Goal: Task Accomplishment & Management: Use online tool/utility

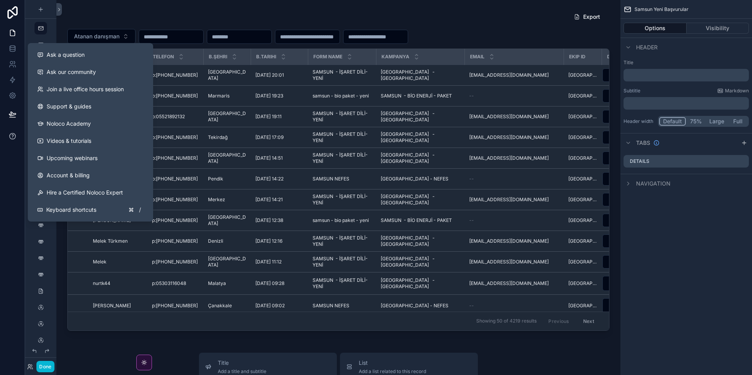
click at [10, 137] on icon at bounding box center [13, 136] width 8 height 8
click at [13, 137] on icon at bounding box center [13, 136] width 8 height 8
click at [85, 52] on div "Ask a question" at bounding box center [90, 55] width 107 height 8
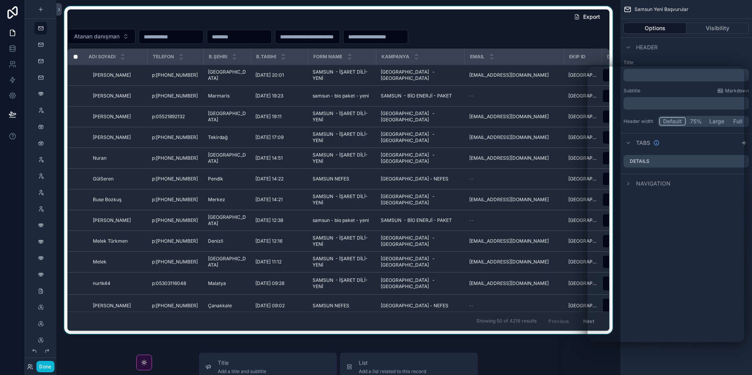
click at [540, 31] on div "scrollable content" at bounding box center [339, 170] width 552 height 328
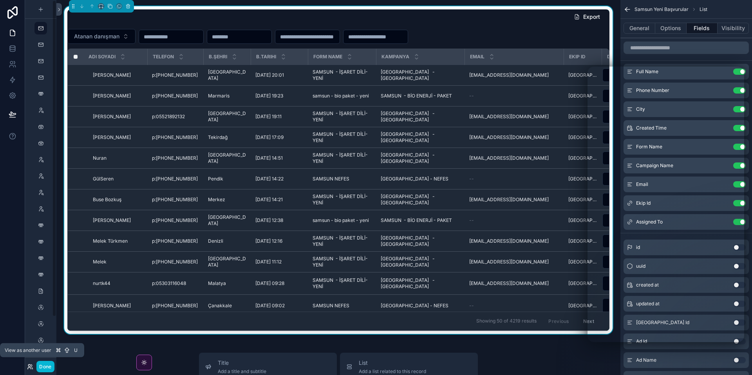
click at [30, 366] on icon at bounding box center [30, 367] width 6 height 6
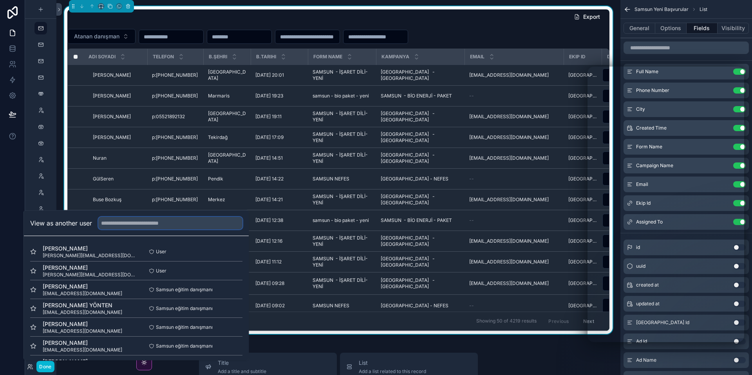
click at [152, 223] on input "text" at bounding box center [170, 223] width 144 height 13
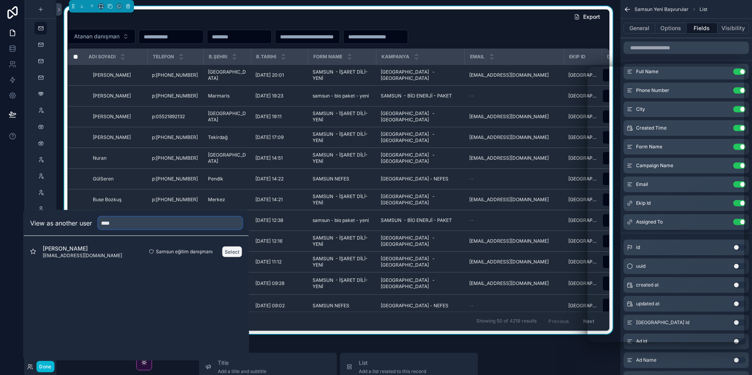
type input "****"
click at [228, 252] on button "Select" at bounding box center [232, 251] width 20 height 11
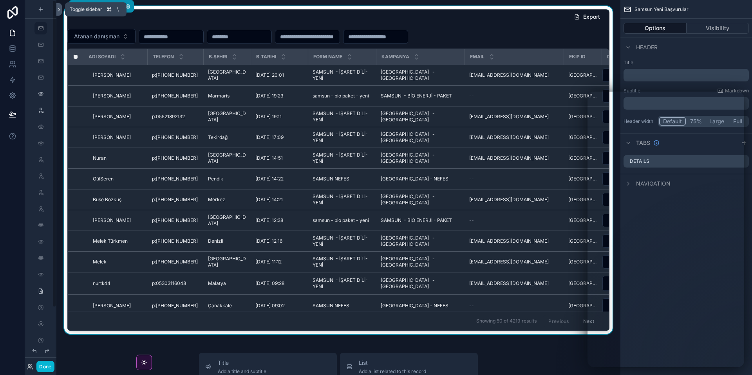
click at [60, 9] on icon at bounding box center [59, 9] width 2 height 3
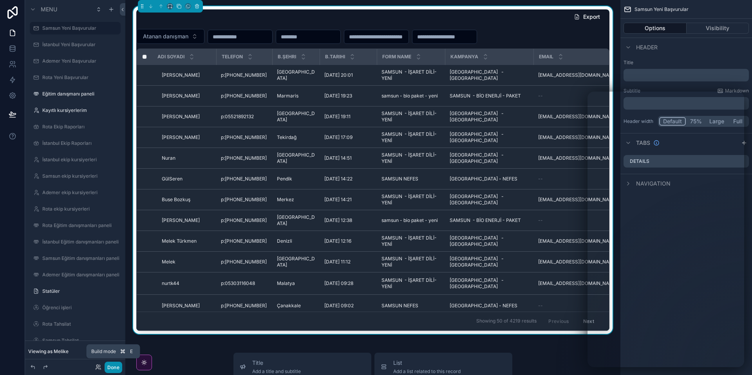
click at [113, 364] on button "Done" at bounding box center [114, 367] width 18 height 11
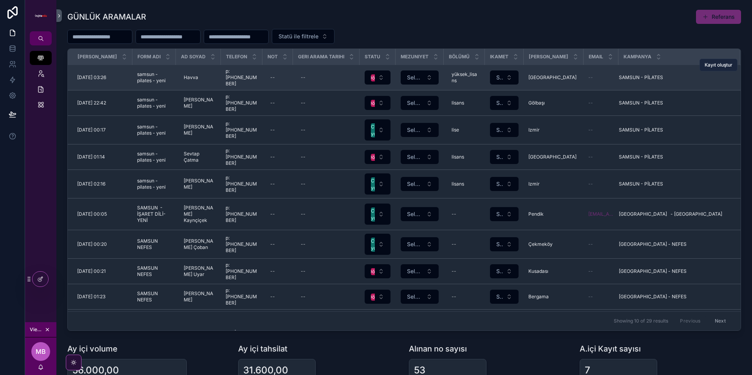
click at [721, 64] on span "Kayıt oluştur" at bounding box center [719, 65] width 28 height 6
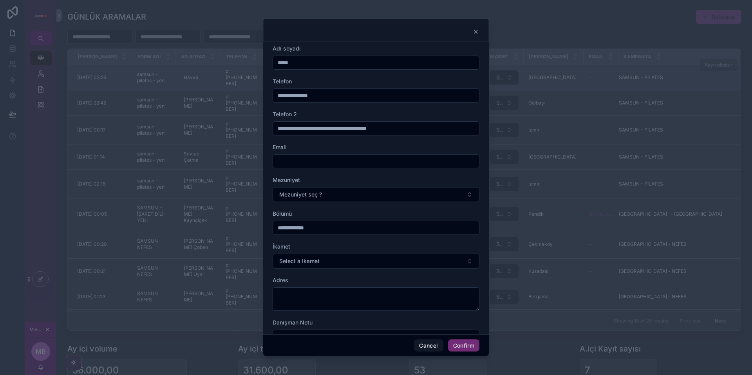
click at [476, 31] on icon at bounding box center [476, 31] width 3 height 3
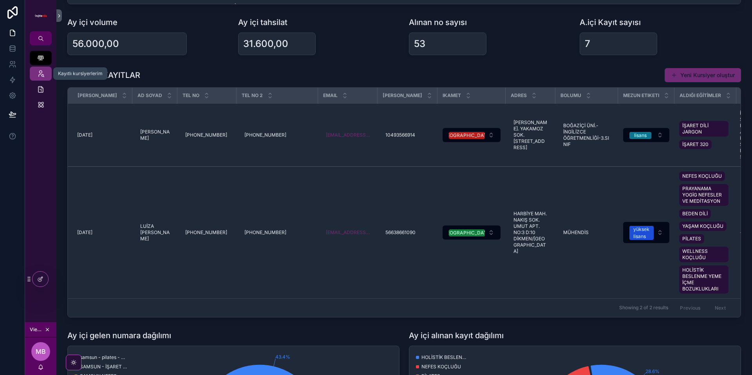
click at [43, 72] on icon "scrollable content" at bounding box center [41, 74] width 8 height 8
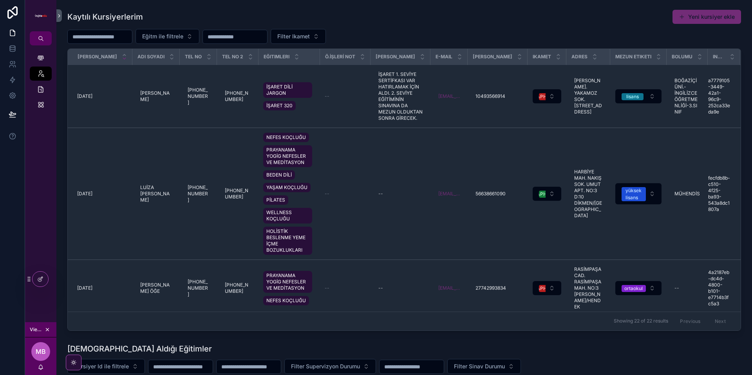
click at [698, 16] on button "Yeni kursiyer ekle" at bounding box center [707, 17] width 69 height 14
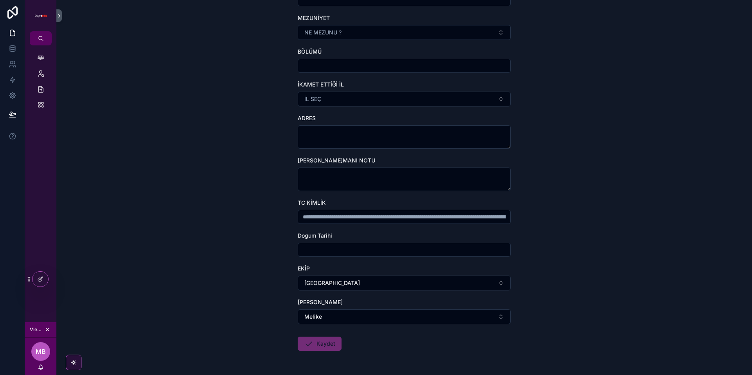
scroll to position [200, 0]
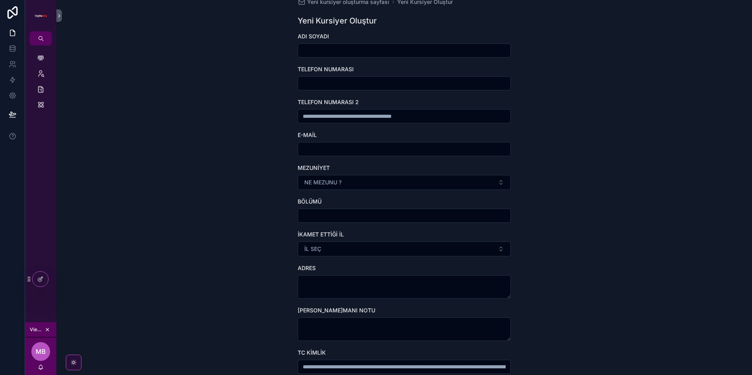
scroll to position [0, 0]
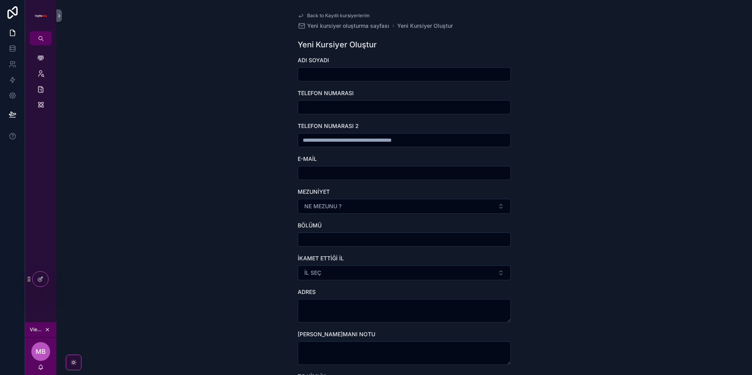
click at [336, 15] on span "Back to Kayıtlı kursiyerlerim" at bounding box center [338, 16] width 63 height 6
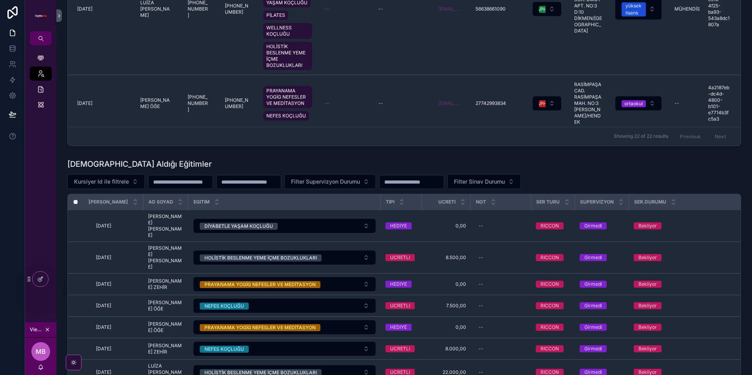
scroll to position [232, 0]
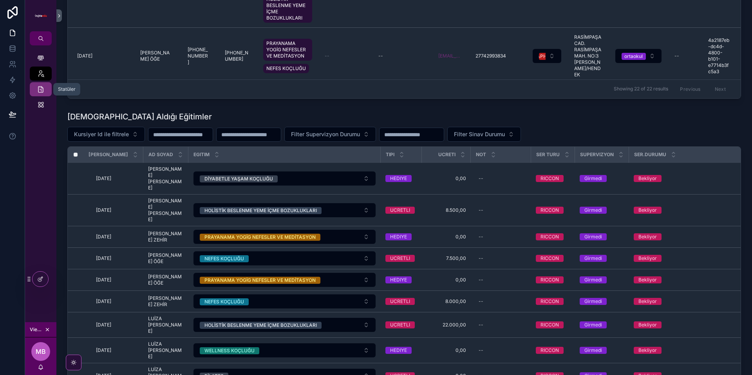
click at [41, 90] on icon "scrollable content" at bounding box center [41, 89] width 8 height 8
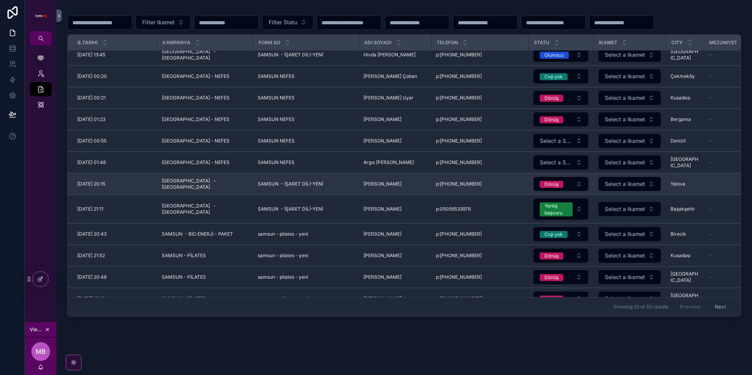
scroll to position [327, 0]
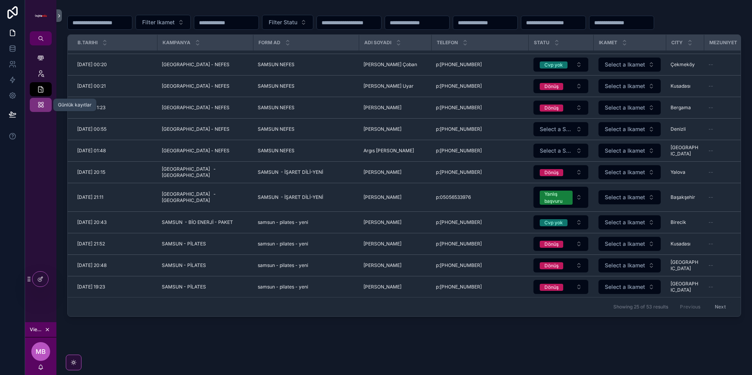
click at [41, 103] on icon "scrollable content" at bounding box center [41, 105] width 8 height 8
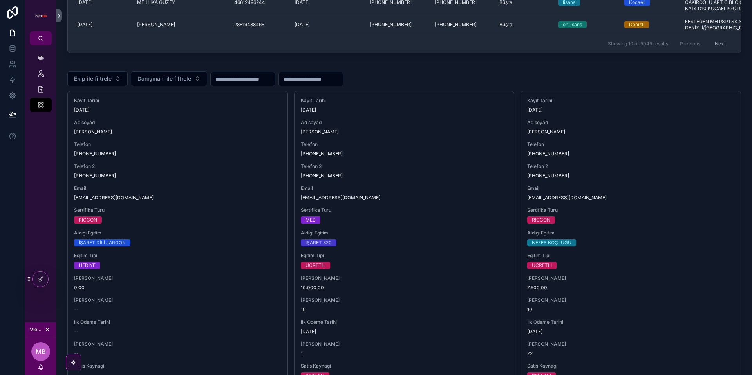
scroll to position [191, 0]
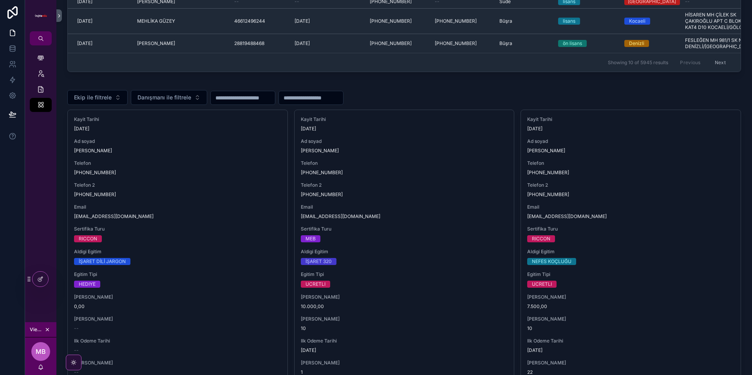
click at [316, 103] on input "scrollable content" at bounding box center [311, 97] width 64 height 11
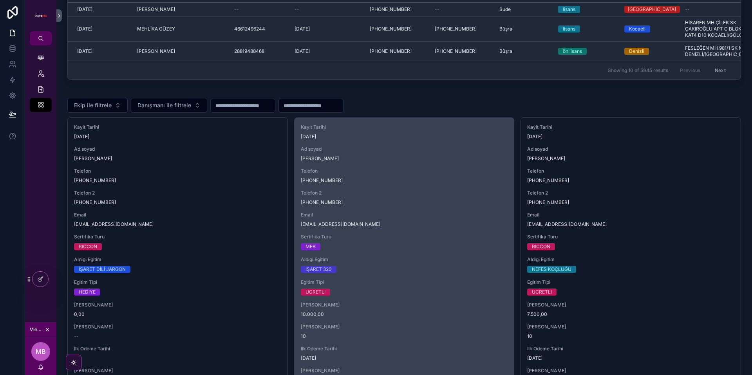
scroll to position [150, 0]
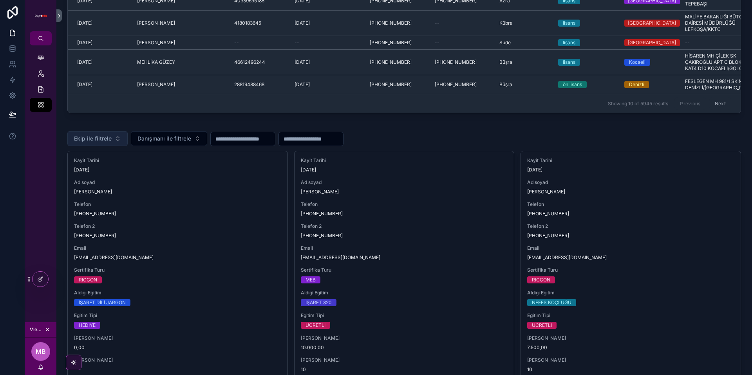
click at [120, 146] on button "Ekip ile filtrele" at bounding box center [97, 138] width 60 height 15
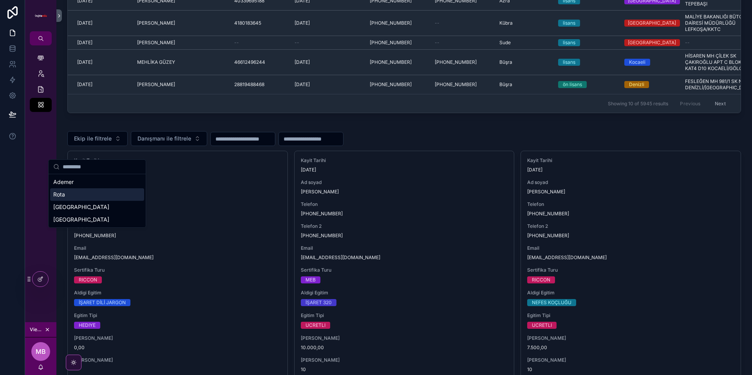
click at [75, 196] on div "Rota" at bounding box center [97, 194] width 94 height 13
